Goal: Task Accomplishment & Management: Complete application form

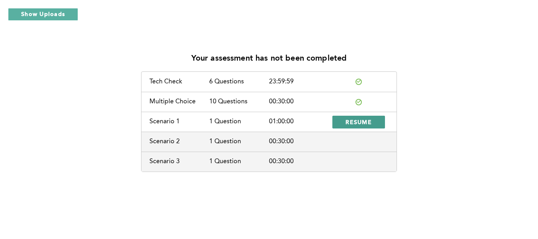
click at [351, 122] on span "RESUME" at bounding box center [359, 122] width 26 height 8
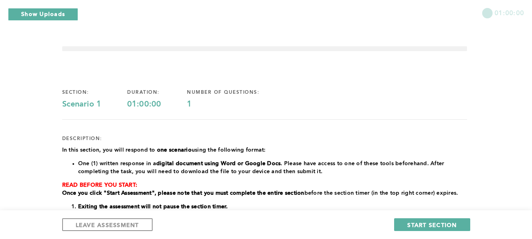
click at [351, 185] on p "READ BEFORE YOU START:" at bounding box center [264, 185] width 405 height 8
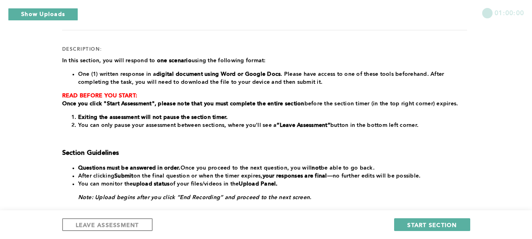
scroll to position [96, 0]
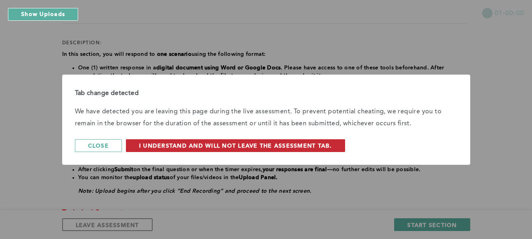
click at [238, 144] on span "I understand and will not leave the assessment tab." at bounding box center [235, 145] width 193 height 8
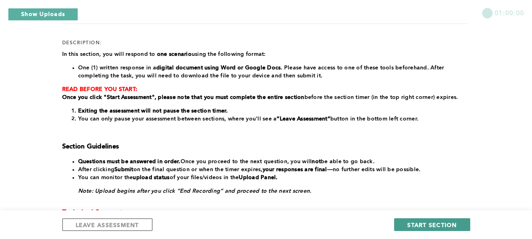
click at [446, 226] on span "START SECTION" at bounding box center [431, 225] width 49 height 8
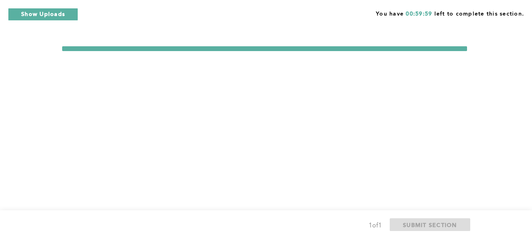
scroll to position [0, 0]
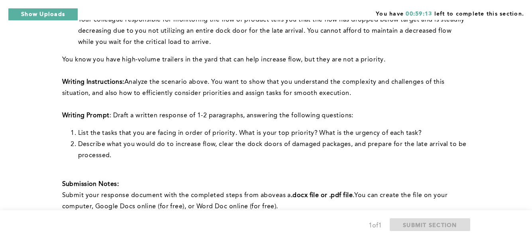
scroll to position [194, 0]
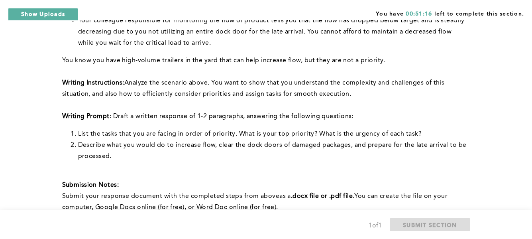
click at [350, 29] on span "Your colleague responsible for monitoring the flow of product tells you that th…" at bounding box center [272, 32] width 389 height 29
click at [386, 67] on p "﻿" at bounding box center [264, 71] width 405 height 11
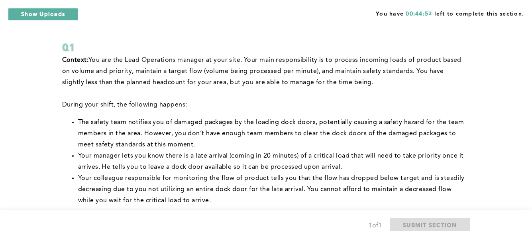
scroll to position [34, 0]
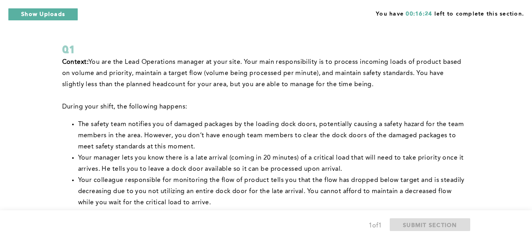
click at [304, 161] on span "Your manager lets you know there is a late arrival (coming in 20 minutes) of a …" at bounding box center [272, 164] width 388 height 18
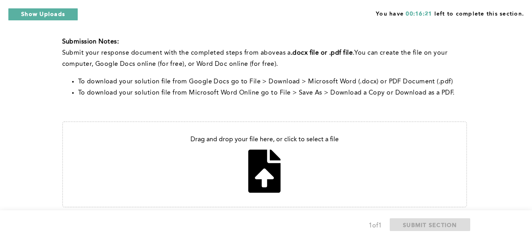
scroll to position [369, 0]
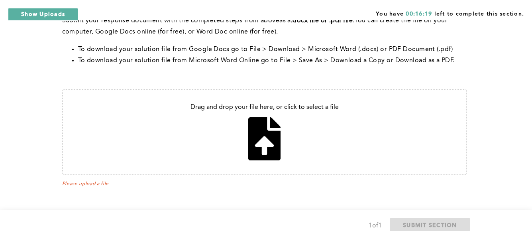
click at [267, 145] on input "file" at bounding box center [264, 132] width 403 height 84
type input "C:\fakepath\work 3 11.docx"
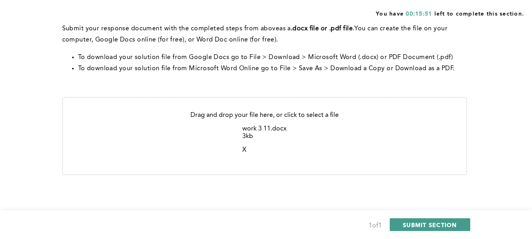
click at [424, 224] on span "SUBMIT SECTION" at bounding box center [430, 225] width 54 height 8
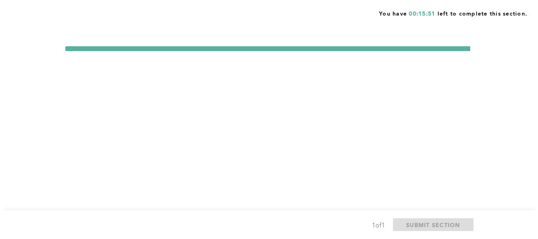
scroll to position [0, 0]
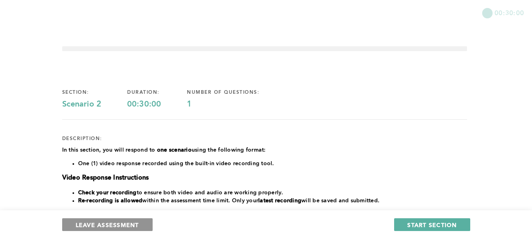
click at [108, 223] on span "LEAVE ASSESSMENT" at bounding box center [107, 225] width 63 height 8
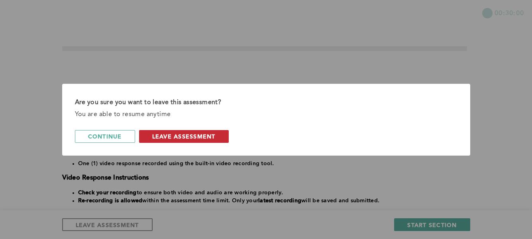
click at [199, 136] on span "leave assessment" at bounding box center [183, 136] width 63 height 8
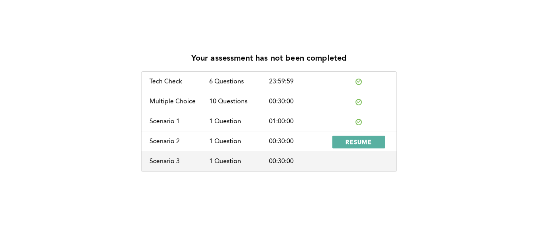
drag, startPoint x: 17, startPoint y: 1, endPoint x: 64, endPoint y: 91, distance: 101.6
click at [64, 91] on div "Your assessment has not been completed Tech Check 6 Questions 23:59:59 Multiple…" at bounding box center [268, 109] width 525 height 126
click at [63, 10] on button "Show Uploads" at bounding box center [43, 14] width 70 height 13
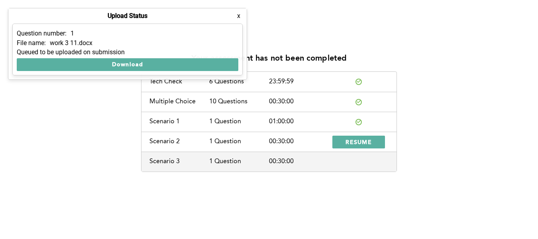
click at [238, 16] on button "x" at bounding box center [239, 16] width 8 height 8
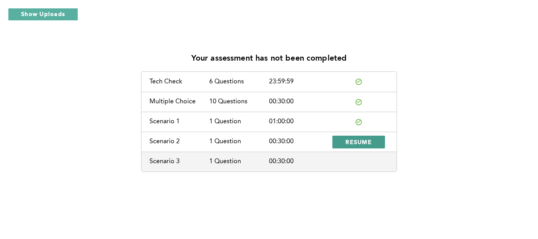
click at [371, 143] on span "RESUME" at bounding box center [359, 142] width 26 height 8
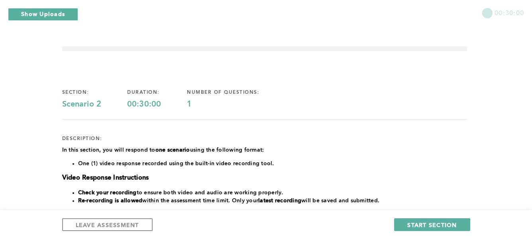
click at [359, 152] on p "﻿In this section, you will respond to one scenario using the following format:" at bounding box center [264, 150] width 405 height 8
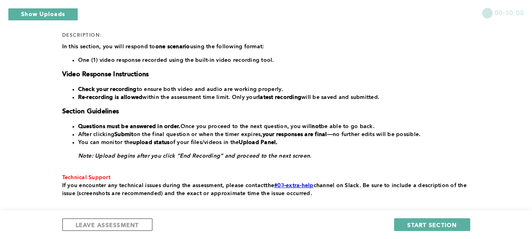
scroll to position [128, 0]
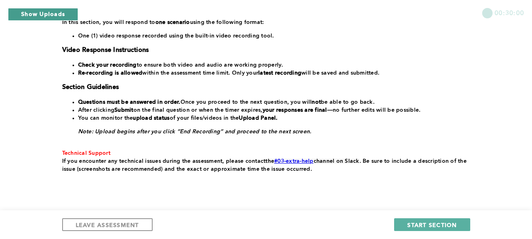
click at [40, 12] on button "Show Uploads" at bounding box center [43, 14] width 70 height 13
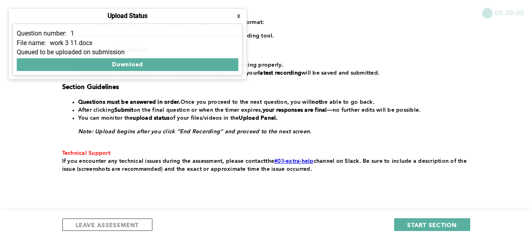
click at [240, 16] on button "x" at bounding box center [239, 16] width 8 height 8
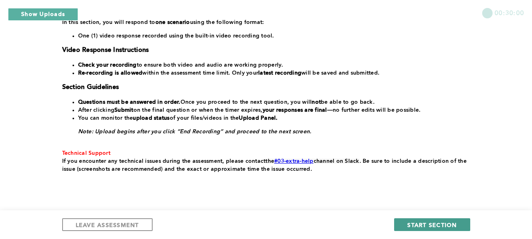
click at [423, 224] on span "START SECTION" at bounding box center [431, 225] width 49 height 8
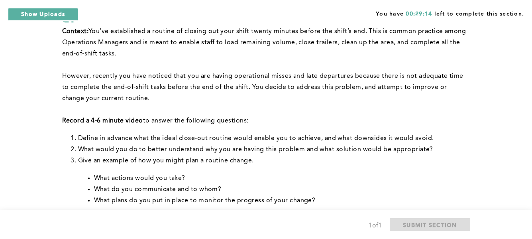
scroll to position [64, 0]
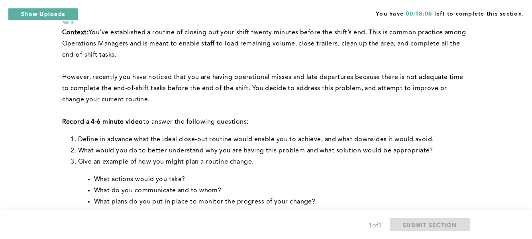
drag, startPoint x: 343, startPoint y: 148, endPoint x: 482, endPoint y: 53, distance: 168.5
click at [482, 53] on div "You have 00:18:06 left to complete this section. Q1 Context: You’ve established…" at bounding box center [266, 236] width 532 height 601
click at [380, 151] on li "What would you do to better understand why you are having this problem and what…" at bounding box center [272, 150] width 389 height 11
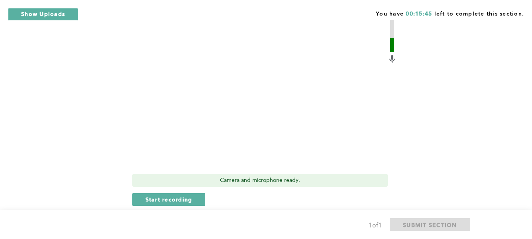
scroll to position [319, 0]
click at [169, 200] on span "Start recording" at bounding box center [168, 198] width 47 height 8
click at [169, 200] on span "Stop recording" at bounding box center [168, 198] width 47 height 8
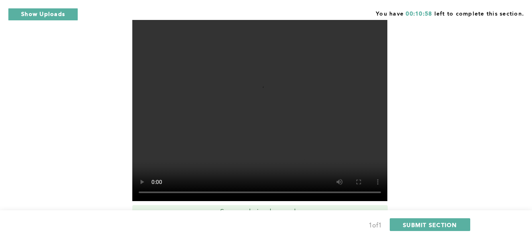
scroll to position [287, 0]
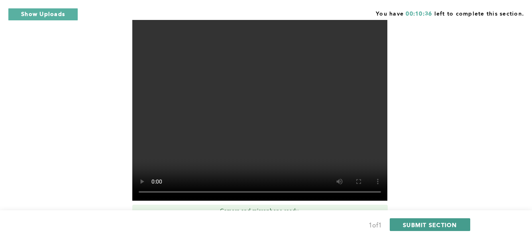
click at [442, 227] on span "SUBMIT SECTION" at bounding box center [430, 225] width 54 height 8
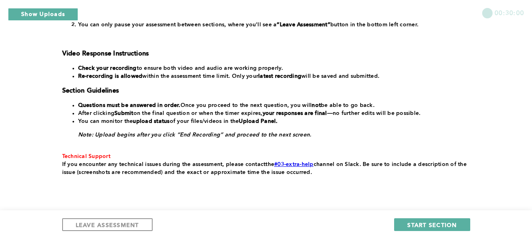
scroll to position [205, 0]
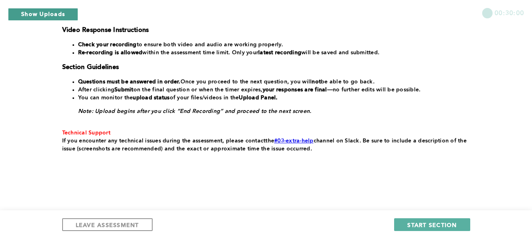
click at [53, 14] on button "Show Uploads" at bounding box center [43, 14] width 70 height 13
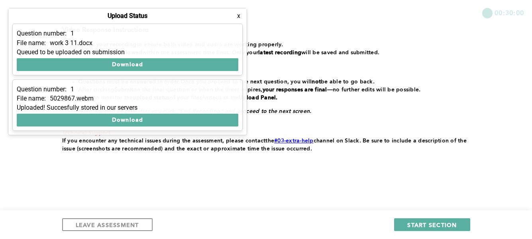
click at [127, 180] on div "section: Scenario 3 duration: 00:30:00 number of questions: 1 description: In t…" at bounding box center [264, 31] width 405 height 321
click at [241, 18] on button "x" at bounding box center [239, 16] width 8 height 8
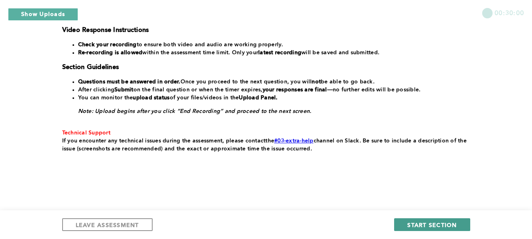
click at [443, 226] on span "START SECTION" at bounding box center [431, 225] width 49 height 8
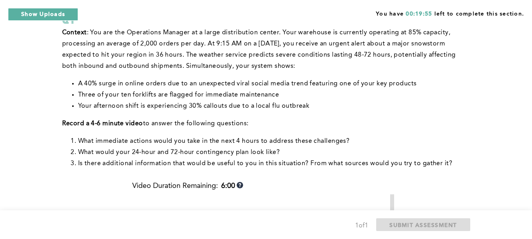
scroll to position [273, 0]
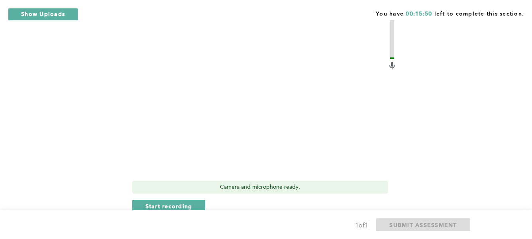
click at [406, 117] on div "Context : You are the Operations Manager at a large distribution center. Your w…" at bounding box center [264, 28] width 405 height 420
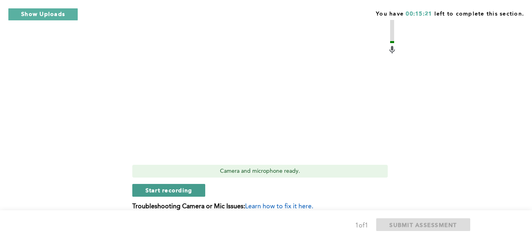
click at [192, 189] on span "Start recording" at bounding box center [168, 190] width 47 height 8
click at [185, 193] on span "Stop recording" at bounding box center [168, 190] width 47 height 8
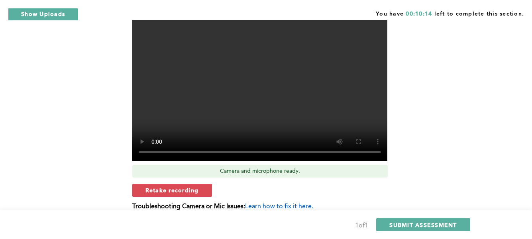
click at [438, 96] on div "Context : You are the Operations Manager at a large distribution center. Your w…" at bounding box center [264, 12] width 405 height 420
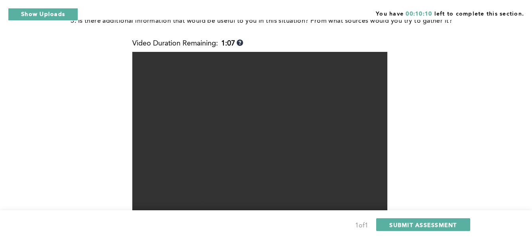
scroll to position [193, 0]
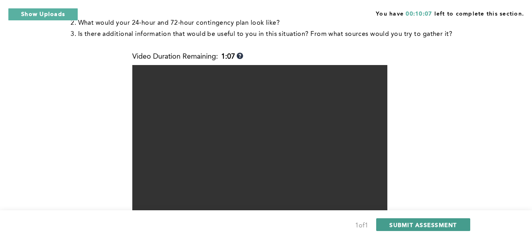
click at [423, 225] on span "SUBMIT ASSESSMENT" at bounding box center [422, 225] width 67 height 8
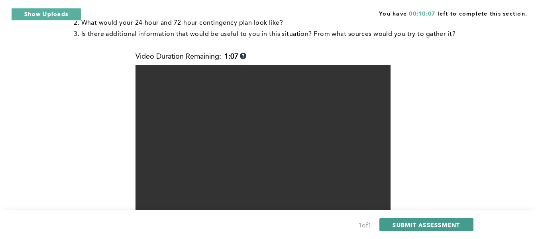
scroll to position [0, 0]
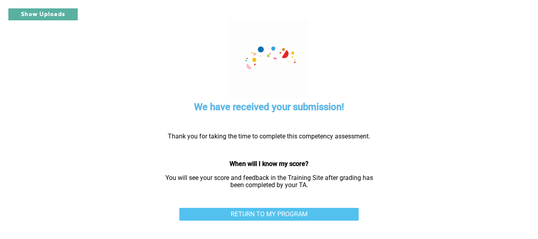
click at [329, 216] on link "RETURN TO MY PROGRAM" at bounding box center [268, 214] width 179 height 13
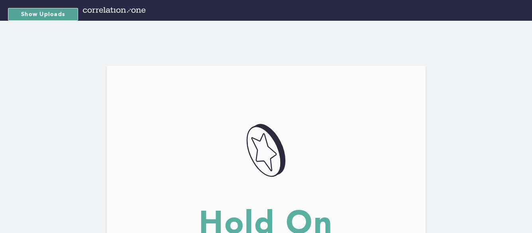
click at [385, 128] on div "057AD4DE-3A83-4F67-BF04-CCFE452D1238@1.5x" at bounding box center [266, 151] width 319 height 55
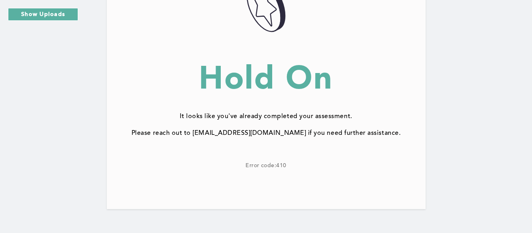
scroll to position [146, 0]
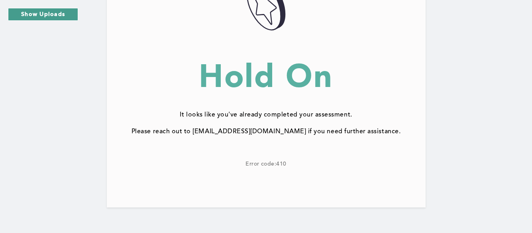
click at [27, 15] on button "Show Uploads" at bounding box center [43, 14] width 70 height 13
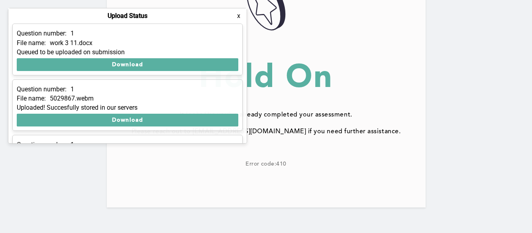
click at [70, 79] on div "Question number: 1 File name: 5029867.webm Uploaded! Succesfully stored in our …" at bounding box center [127, 104] width 230 height 51
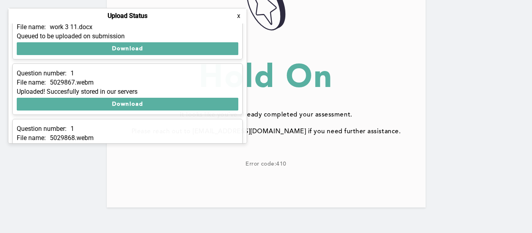
scroll to position [47, 0]
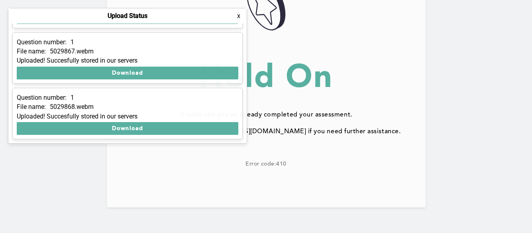
click at [239, 17] on button "x" at bounding box center [239, 16] width 8 height 8
